Goal: Manage account settings

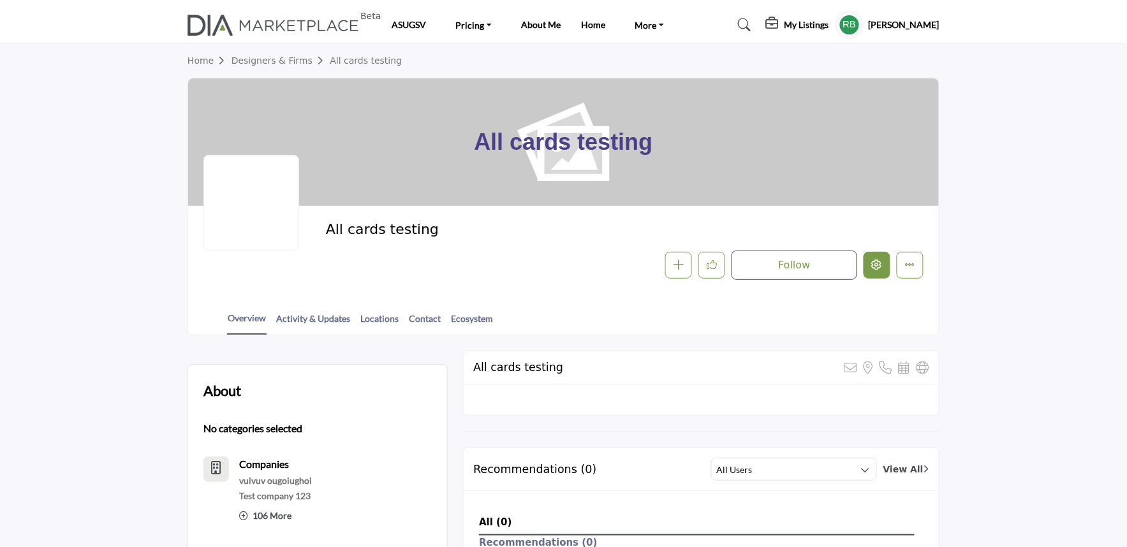
click at [872, 270] on icon "Edit company" at bounding box center [877, 265] width 10 height 10
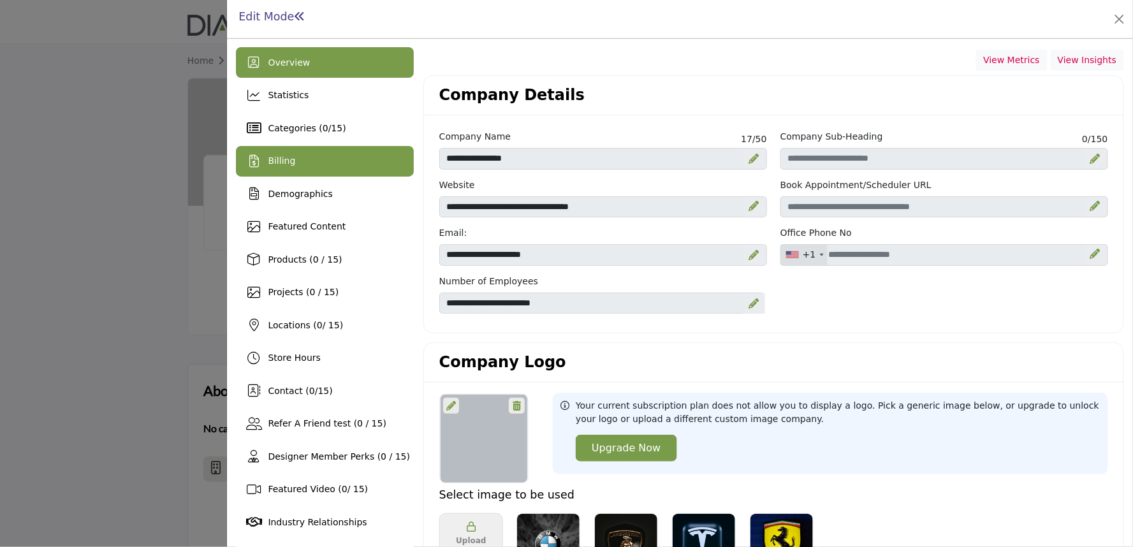
click at [303, 157] on div "Billing" at bounding box center [325, 161] width 178 height 31
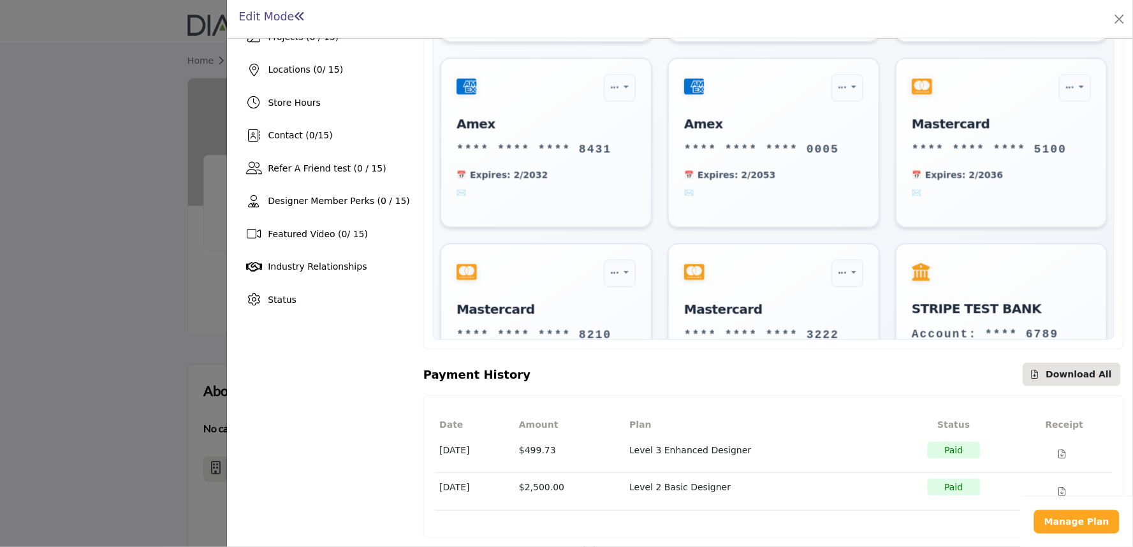
scroll to position [1100, 0]
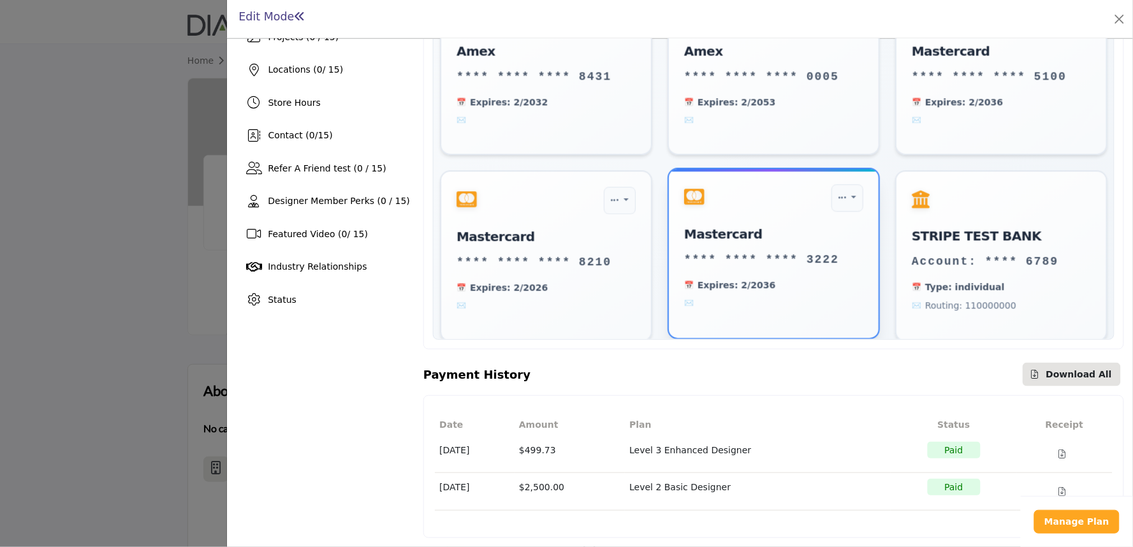
click at [685, 297] on span at bounding box center [773, 302] width 179 height 11
click at [684, 297] on span at bounding box center [773, 302] width 179 height 11
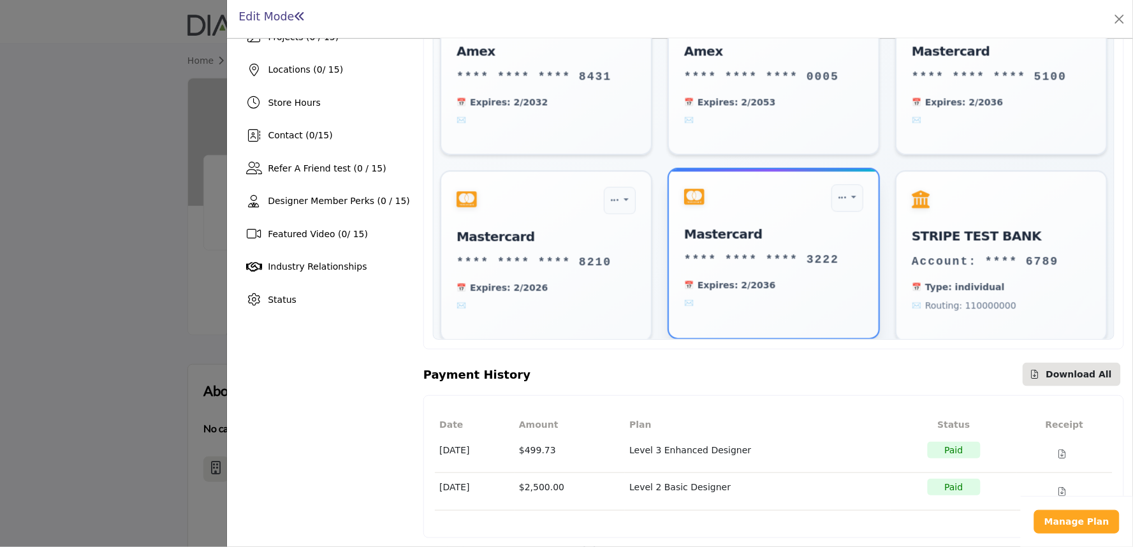
click at [762, 297] on span at bounding box center [773, 302] width 179 height 11
click at [838, 193] on icon "Payment Options" at bounding box center [842, 198] width 8 height 10
click at [719, 288] on div "Expires: 2/2036" at bounding box center [773, 294] width 179 height 30
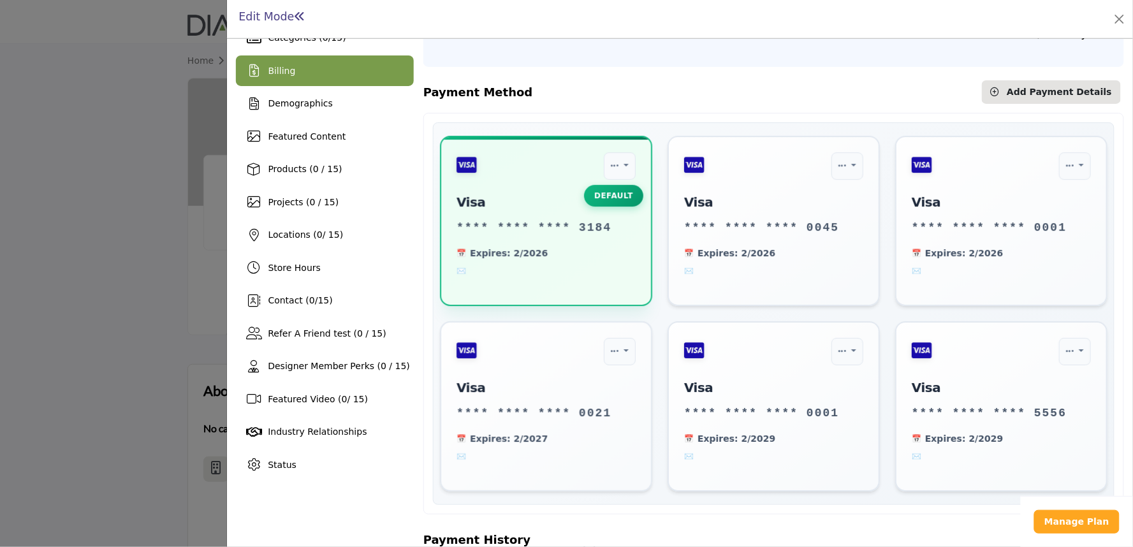
scroll to position [0, 0]
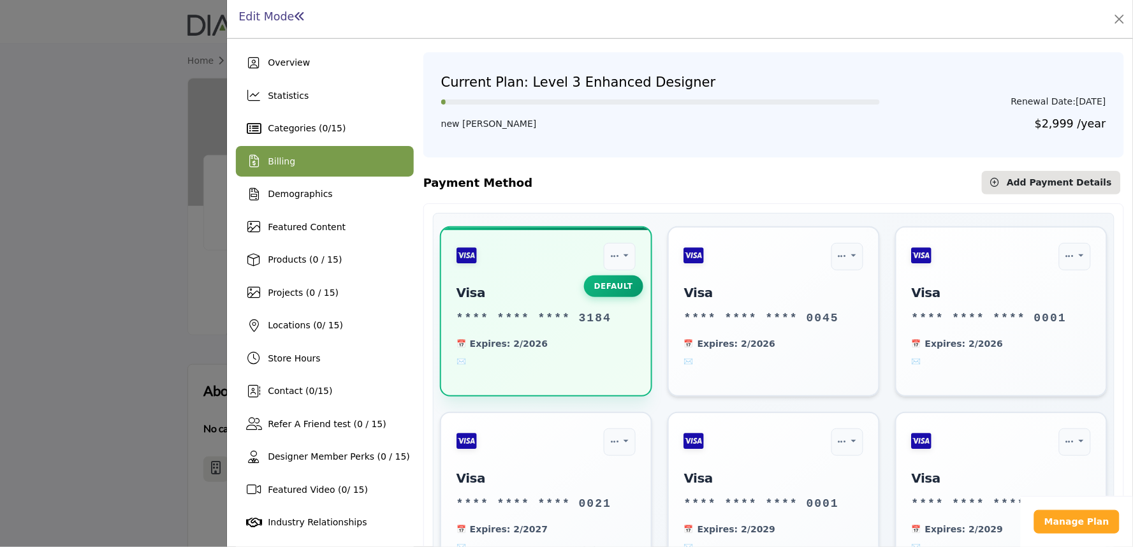
click at [176, 168] on div at bounding box center [566, 273] width 1133 height 547
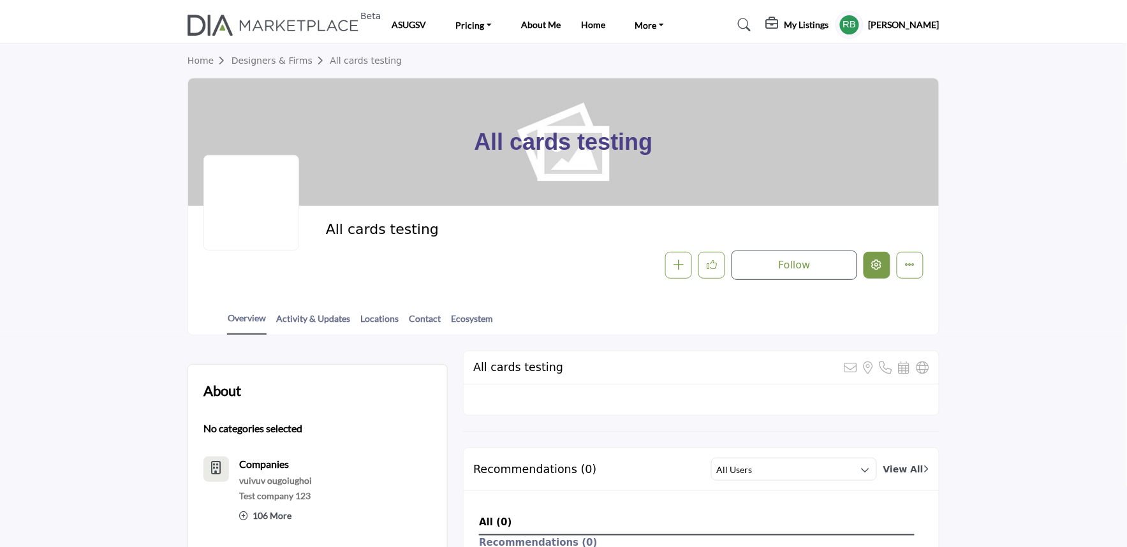
click at [878, 276] on button "Edit company" at bounding box center [877, 265] width 27 height 27
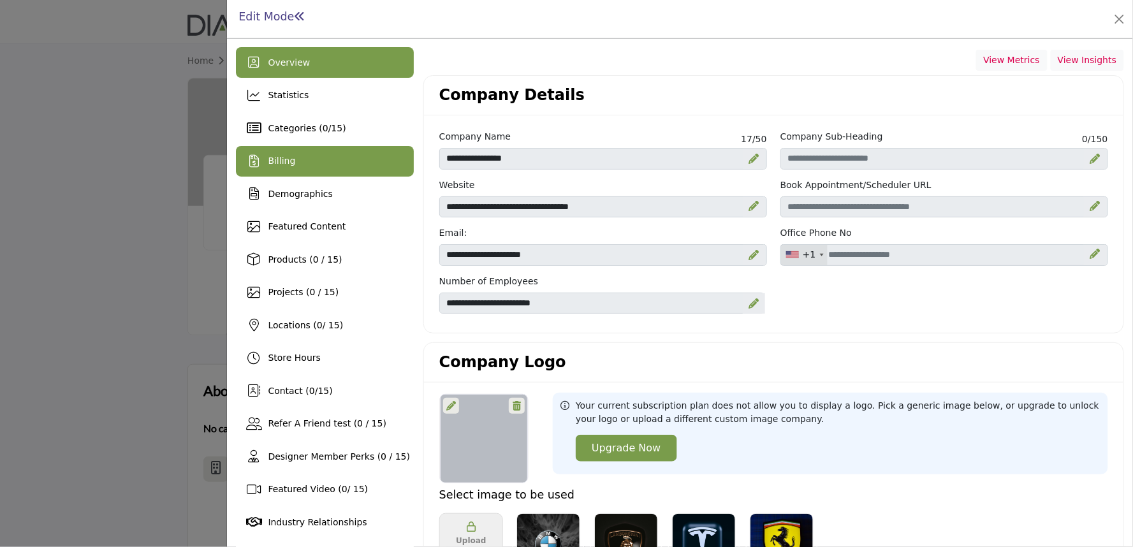
click at [277, 148] on div "Billing" at bounding box center [325, 161] width 178 height 31
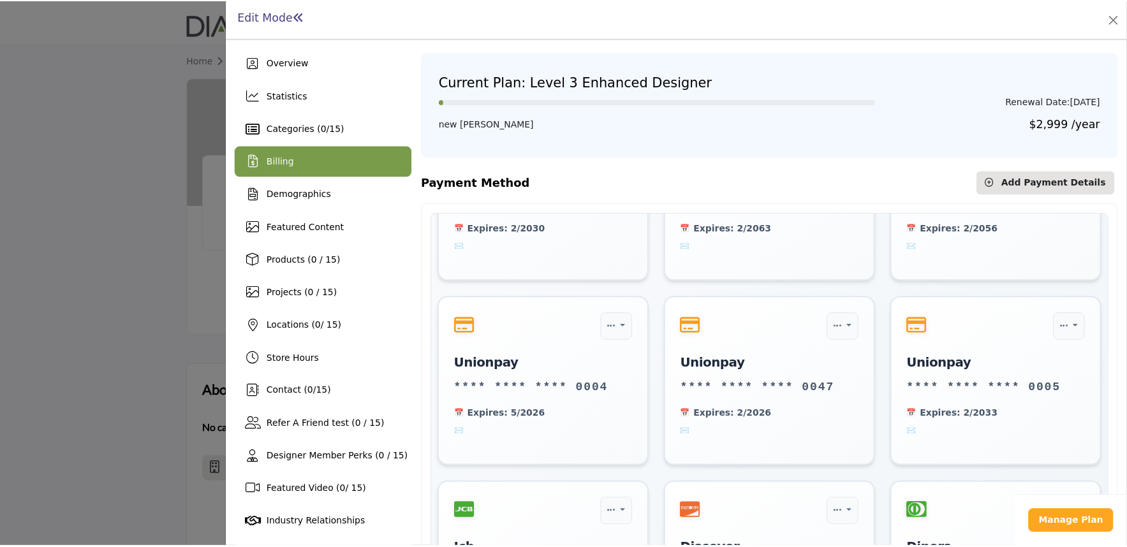
scroll to position [462, 0]
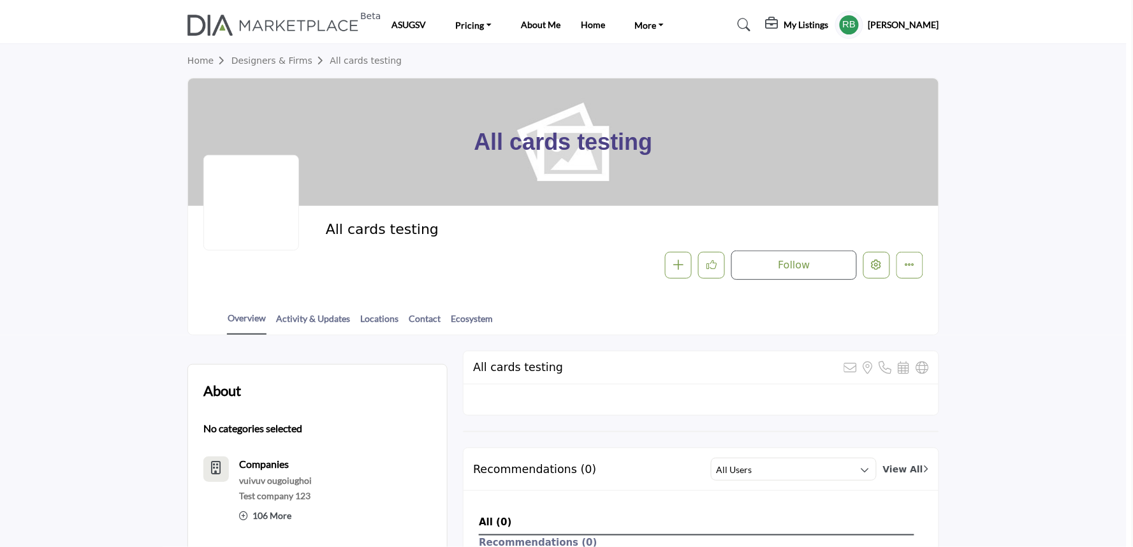
click at [158, 244] on div at bounding box center [566, 273] width 1133 height 547
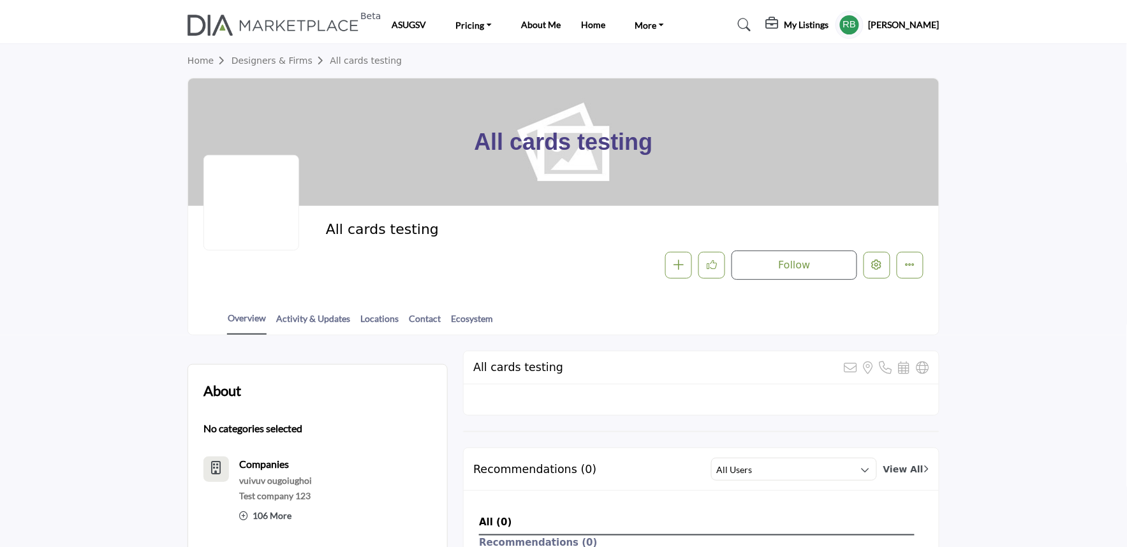
drag, startPoint x: 462, startPoint y: 156, endPoint x: 749, endPoint y: 143, distance: 287.3
click at [749, 143] on div "All cards testing" at bounding box center [563, 142] width 751 height 128
